Goal: Task Accomplishment & Management: Complete application form

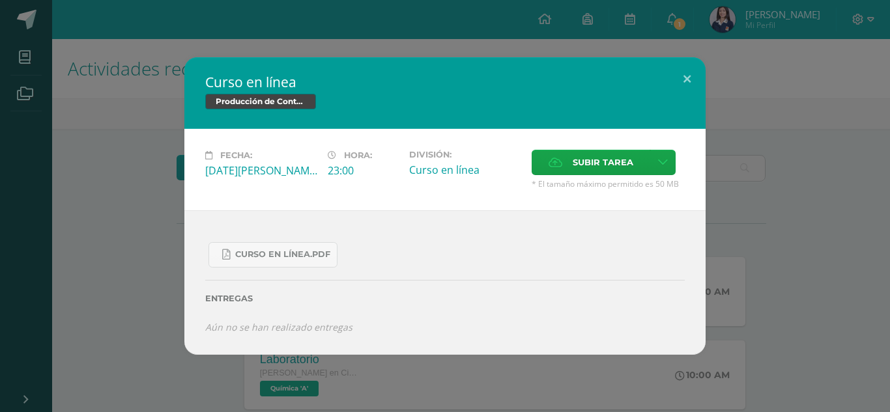
scroll to position [851, 0]
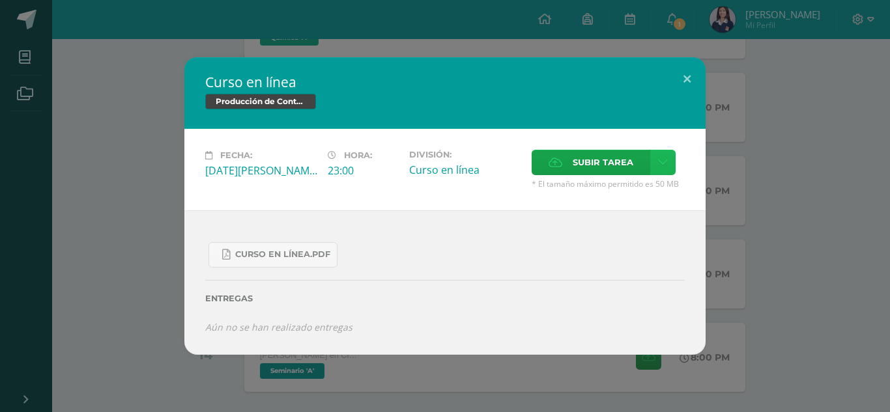
click at [650, 168] on link at bounding box center [662, 162] width 25 height 25
click at [604, 200] on link "Subir enlace" at bounding box center [617, 190] width 130 height 20
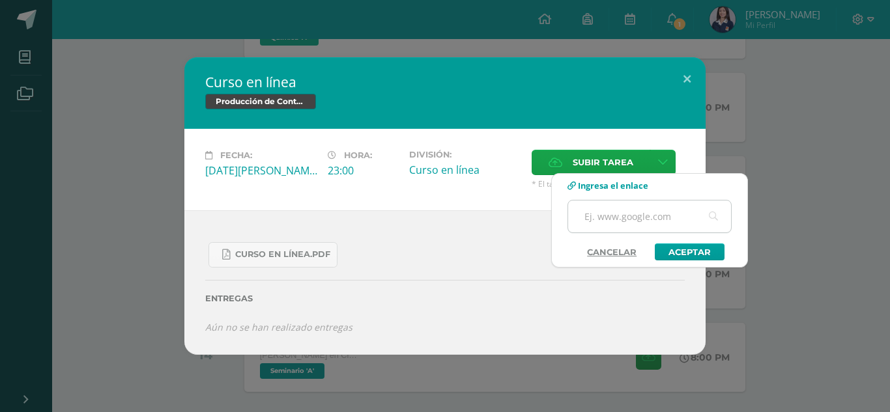
click at [617, 218] on input "text" at bounding box center [649, 217] width 163 height 32
paste input "https://teams.microsoft.com/l/team/19%3AL31KuxktVXFDPrqWqmmzdG6VZH2SdulK6AB1b5O…"
type input "https://teams.microsoft.com/l/team/19%3AL31KuxktVXFDPrqWqmmzdG6VZH2SdulK6AB1b5O…"
click at [709, 257] on link "Aceptar" at bounding box center [690, 252] width 70 height 17
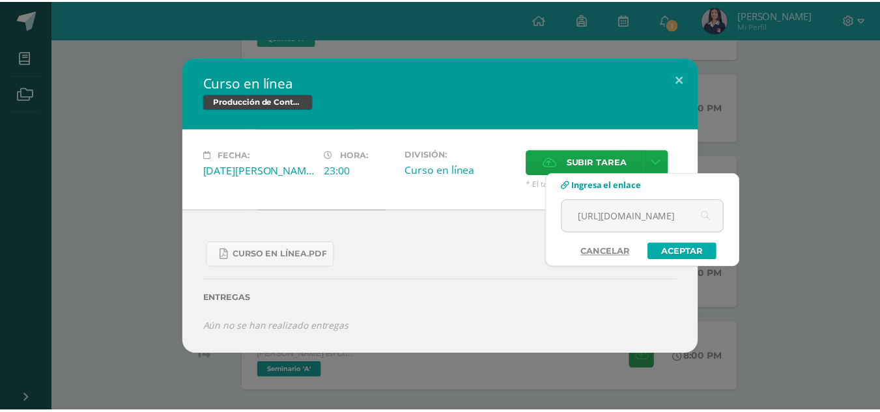
scroll to position [0, 0]
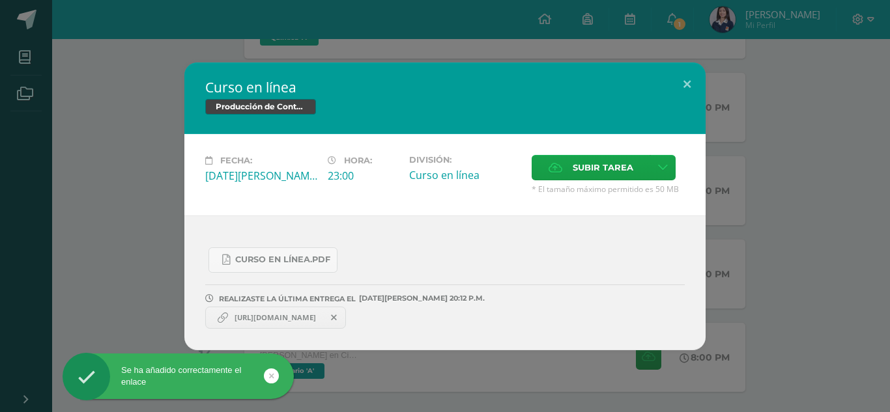
click at [771, 287] on div "Curso en línea Producción de Contenidos Digitales Fecha: Martes 12 de Agosto Ho…" at bounding box center [444, 207] width 879 height 288
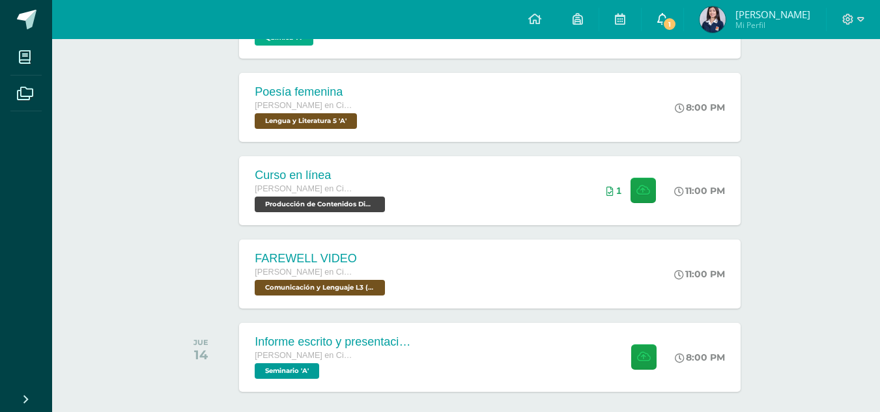
click at [674, 35] on link "1" at bounding box center [663, 19] width 42 height 39
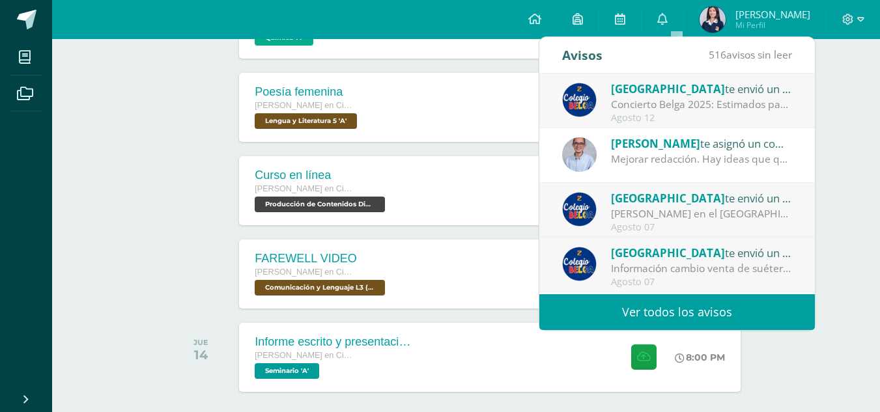
click at [671, 86] on span "[GEOGRAPHIC_DATA]" at bounding box center [668, 88] width 114 height 15
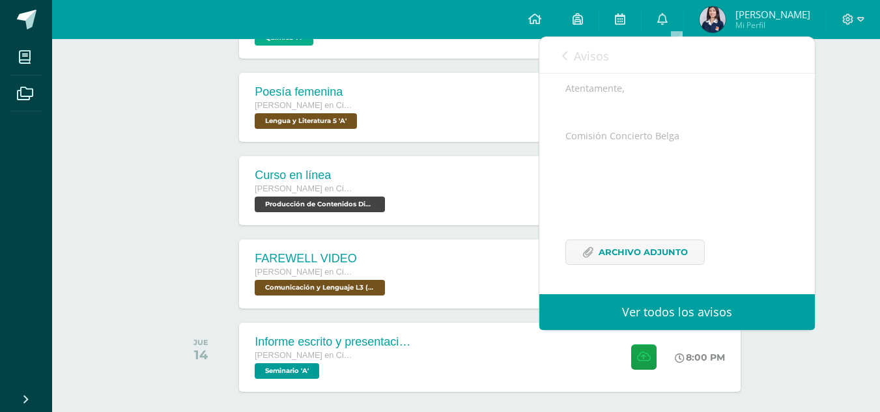
scroll to position [318, 0]
click at [581, 64] on link "Avisos" at bounding box center [585, 55] width 47 height 37
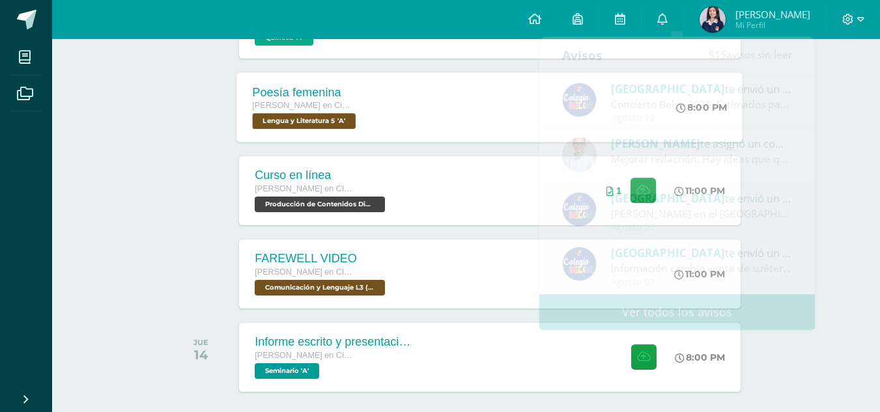
click at [515, 119] on div "Poesía femenina Quinto Quinto Bachillerato en Ciencias y Letras con Orientación…" at bounding box center [490, 107] width 506 height 70
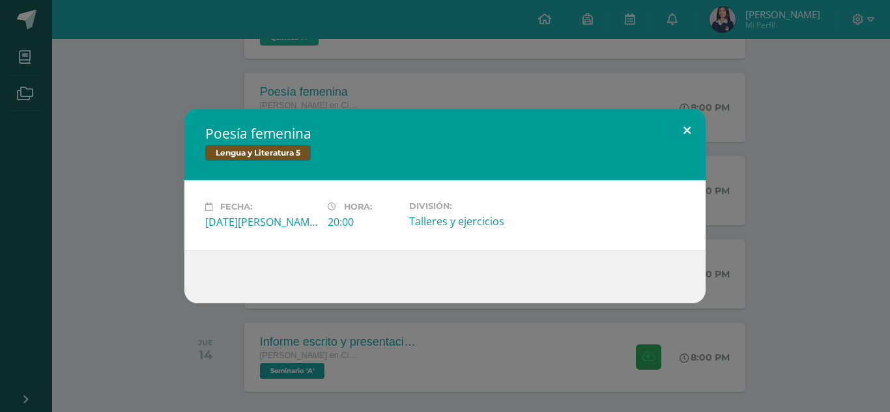
click at [696, 130] on button at bounding box center [686, 131] width 37 height 44
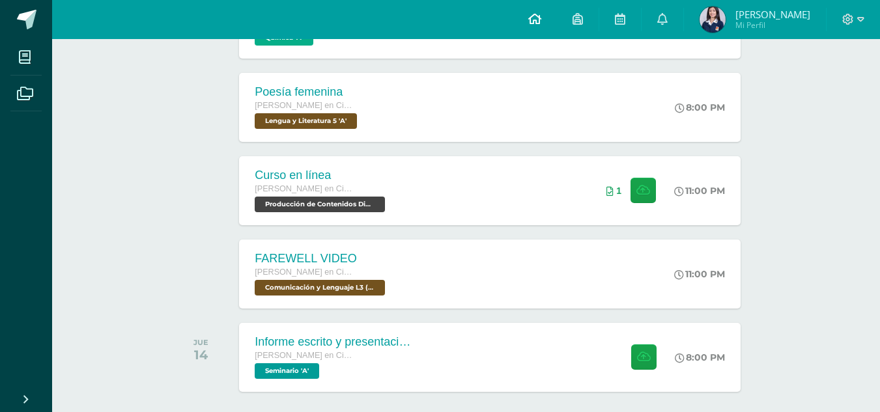
click at [541, 23] on icon at bounding box center [534, 19] width 13 height 12
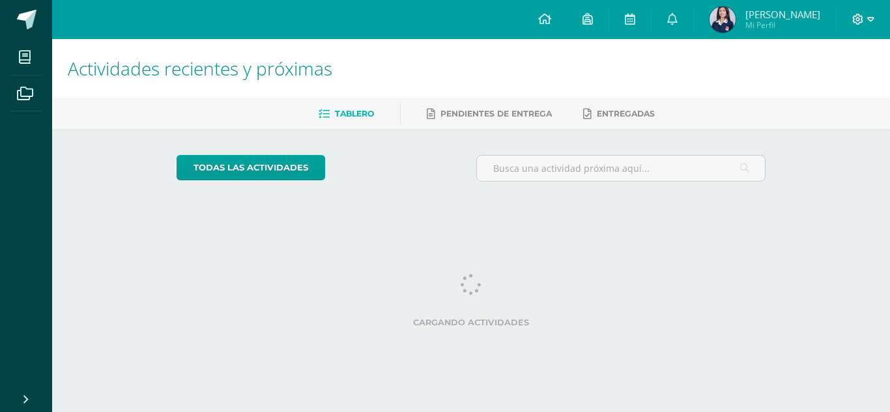
click at [855, 18] on icon at bounding box center [858, 20] width 12 height 12
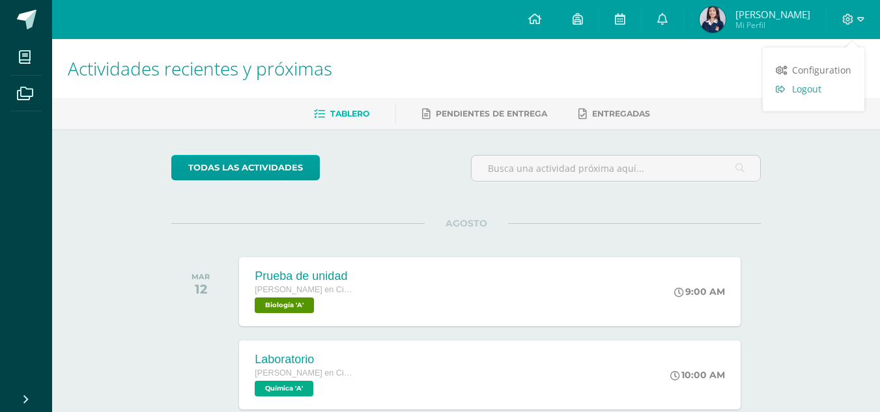
click at [821, 88] on span "Logout" at bounding box center [806, 89] width 29 height 12
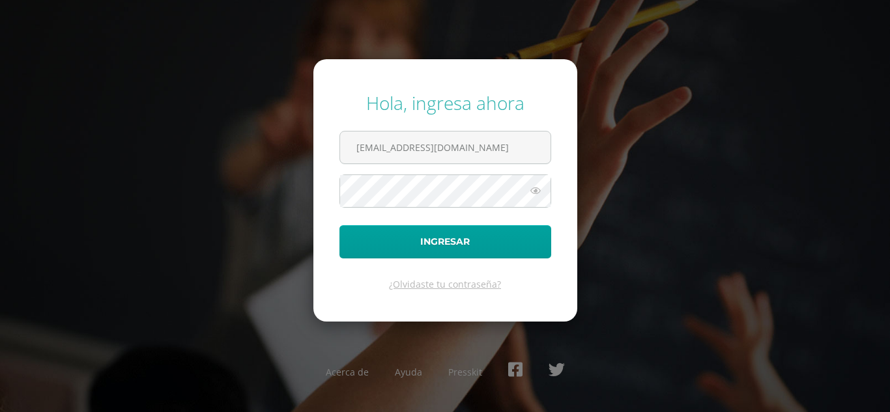
type input "[EMAIL_ADDRESS][DOMAIN_NAME]"
click at [339, 225] on button "Ingresar" at bounding box center [445, 241] width 212 height 33
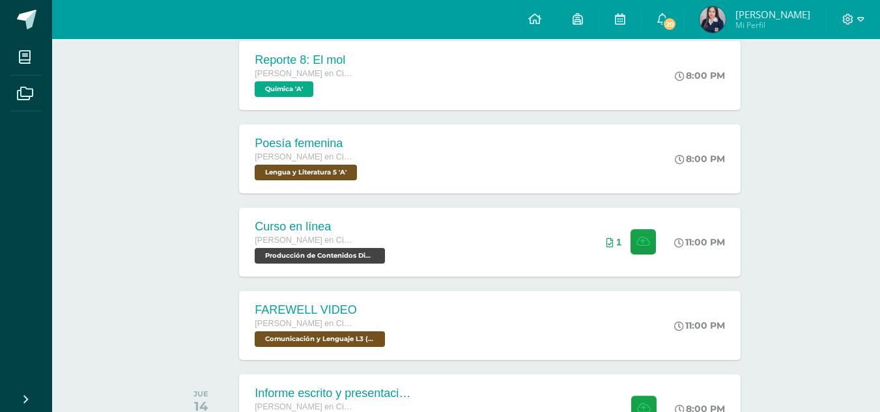
scroll to position [800, 0]
click at [492, 225] on div "Curso en línea Quinto Quinto Bachillerato en Ciencias y Letras con Orientación …" at bounding box center [490, 241] width 506 height 70
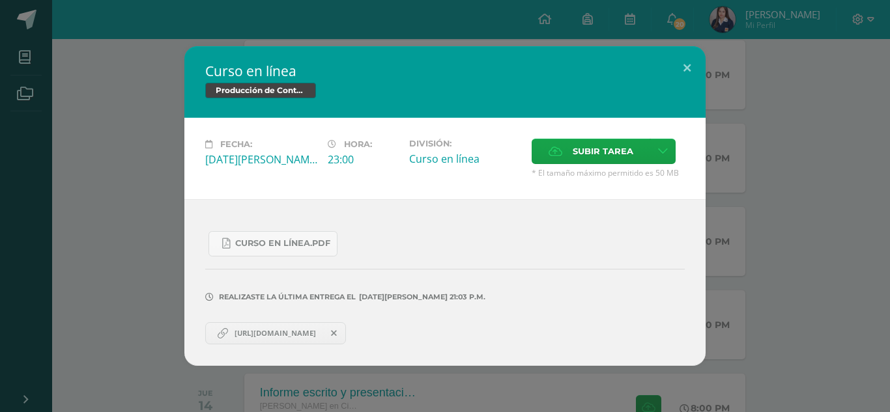
click at [337, 337] on icon at bounding box center [334, 333] width 6 height 9
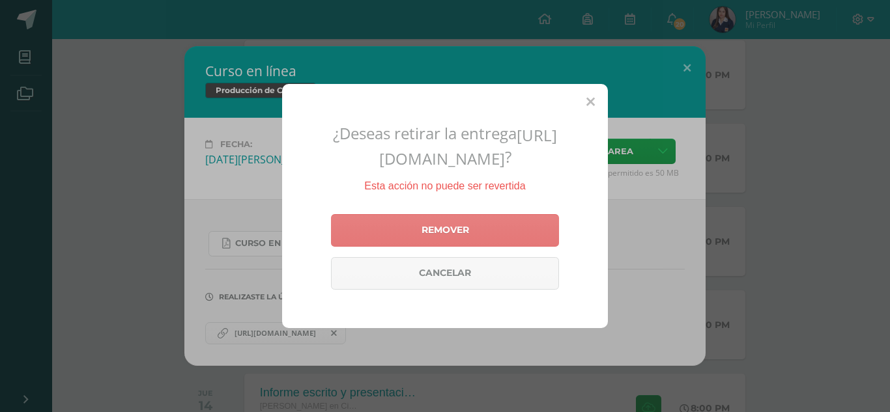
click at [446, 247] on link "Remover" at bounding box center [445, 230] width 228 height 33
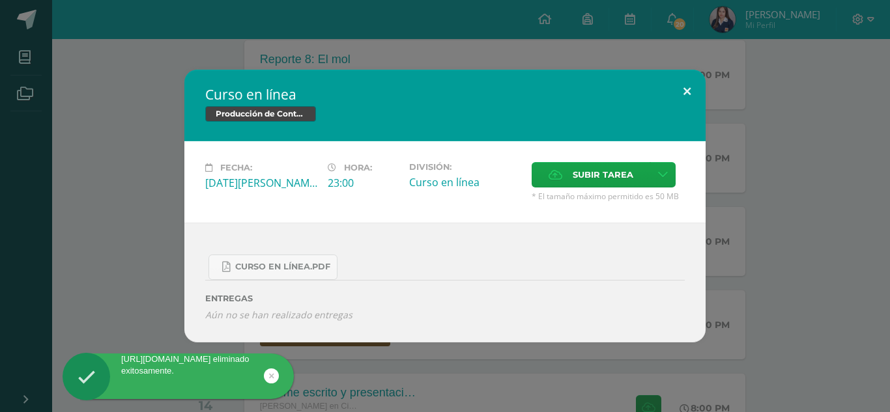
click at [686, 101] on button at bounding box center [686, 92] width 37 height 44
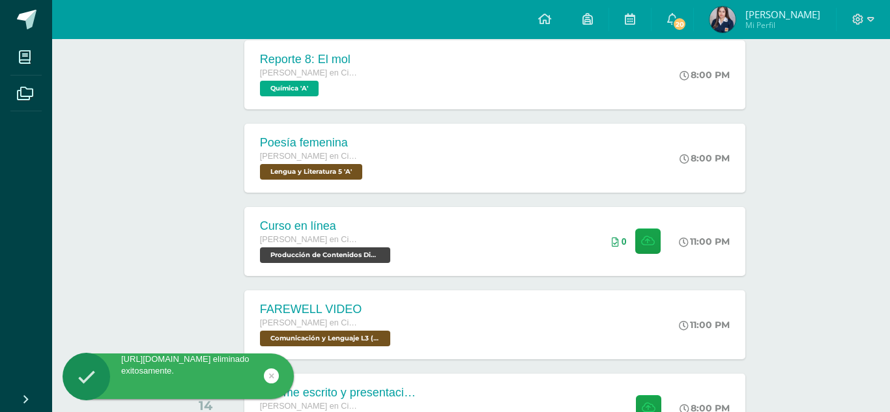
click at [686, 101] on div "Curso en línea Producción de Contenidos Digitales Fecha: Martes 12 de Agosto Ho…" at bounding box center [444, 206] width 879 height 273
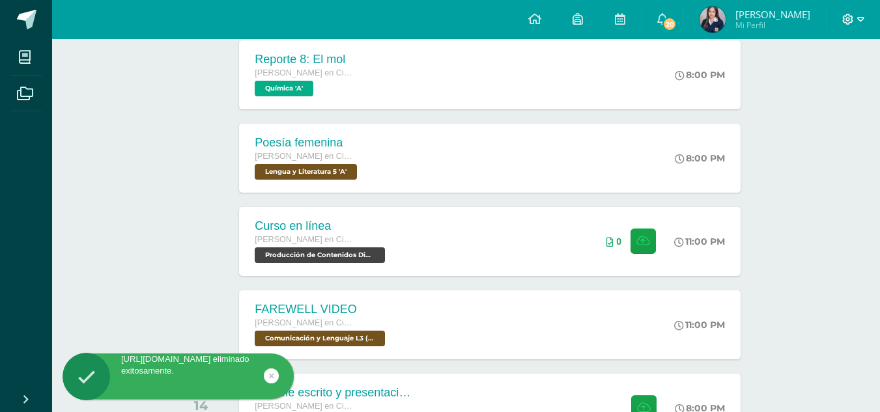
scroll to position [905, 0]
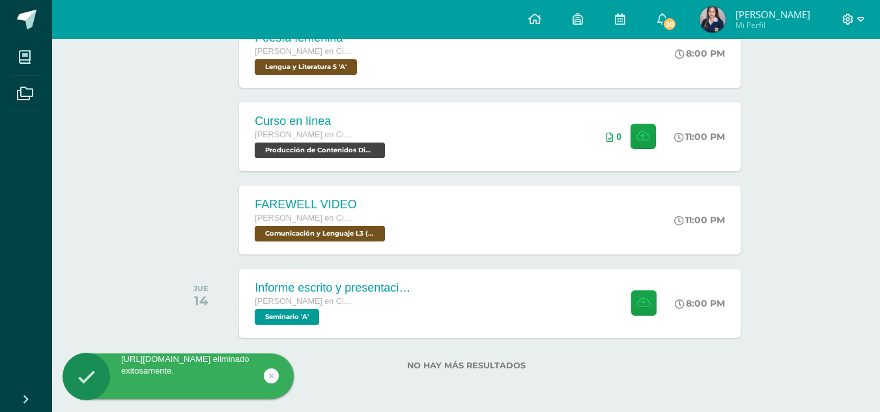
click at [854, 21] on span at bounding box center [853, 19] width 22 height 14
click at [789, 95] on link "Cerrar sesión" at bounding box center [812, 88] width 103 height 19
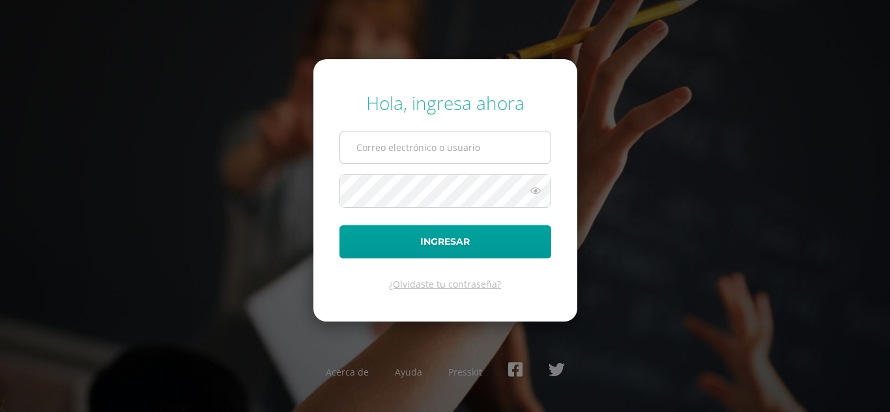
click at [482, 160] on input "text" at bounding box center [445, 148] width 210 height 32
type input "[EMAIL_ADDRESS][DOMAIN_NAME]"
click at [339, 225] on button "Ingresar" at bounding box center [445, 241] width 212 height 33
